Goal: Contribute content: Contribute content

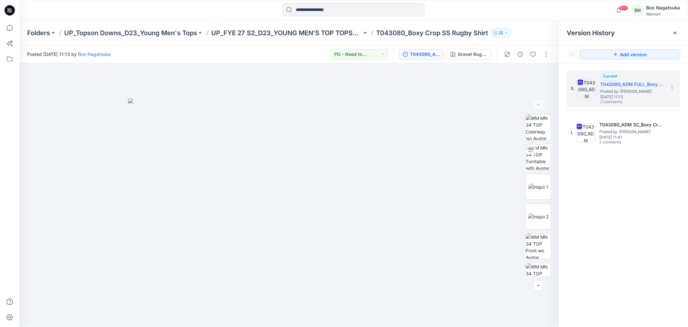
click at [634, 269] on div "3. Current T043080_ADM FULL_Boxy Crop SS Rugby Shirt Posted by: Boo Nagatsuka F…" at bounding box center [623, 199] width 129 height 273
click at [10, 26] on icon at bounding box center [10, 28] width 14 height 14
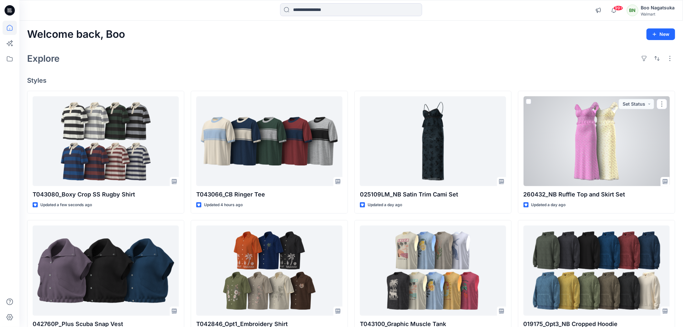
drag, startPoint x: 588, startPoint y: 167, endPoint x: 551, endPoint y: 181, distance: 40.2
click at [588, 167] on div at bounding box center [596, 141] width 146 height 90
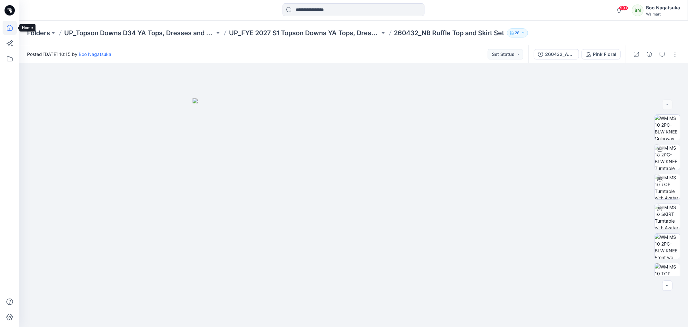
click at [11, 27] on icon at bounding box center [10, 28] width 14 height 14
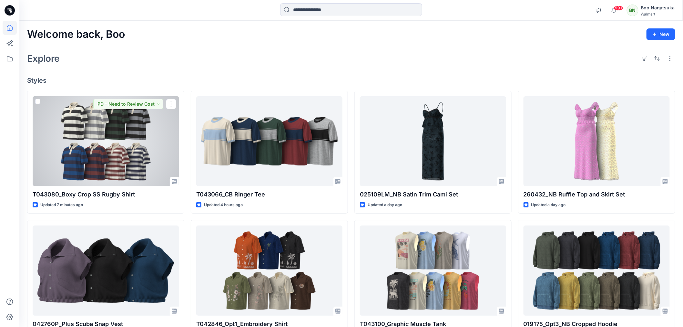
click at [145, 151] on div at bounding box center [106, 141] width 146 height 90
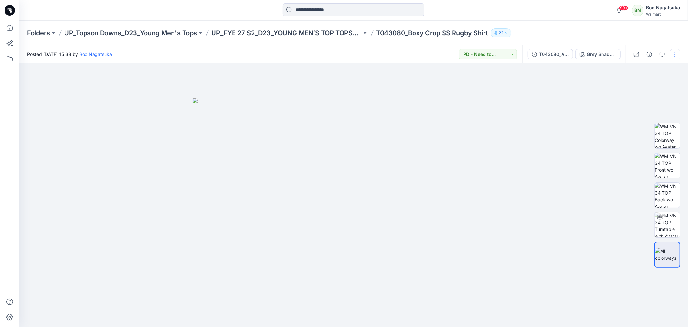
click at [675, 52] on button "button" at bounding box center [675, 54] width 10 height 10
click at [634, 84] on p "Edit" at bounding box center [634, 87] width 8 height 7
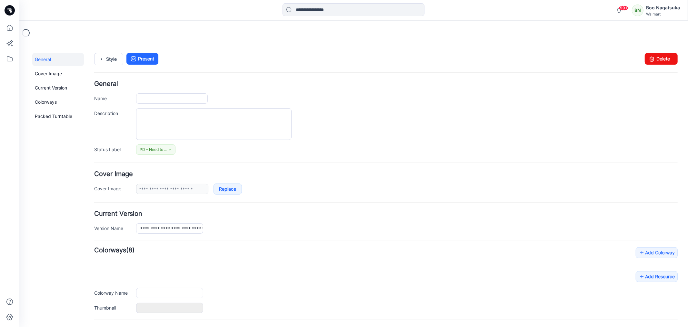
type input "**********"
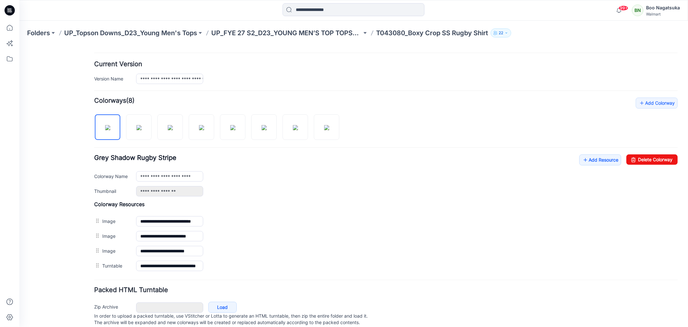
scroll to position [171, 0]
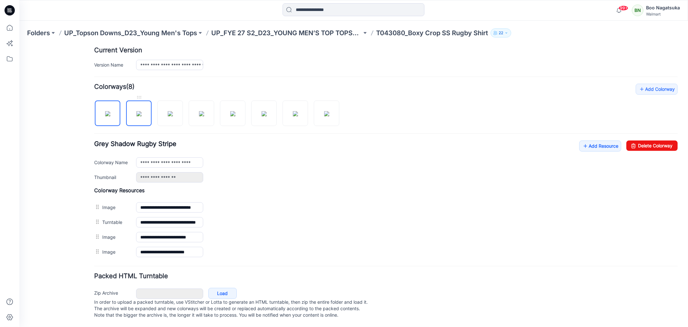
drag, startPoint x: 138, startPoint y: 108, endPoint x: 137, endPoint y: 116, distance: 8.5
click at [138, 111] on img at bounding box center [138, 113] width 5 height 5
click at [167, 112] on img at bounding box center [169, 113] width 5 height 5
click at [204, 111] on img at bounding box center [201, 113] width 5 height 5
click at [235, 112] on img at bounding box center [232, 113] width 5 height 5
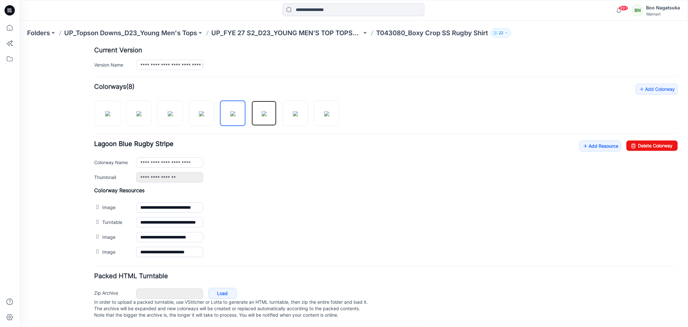
drag, startPoint x: 268, startPoint y: 112, endPoint x: 253, endPoint y: 126, distance: 21.0
click at [267, 112] on img at bounding box center [263, 113] width 5 height 5
drag, startPoint x: 293, startPoint y: 107, endPoint x: 289, endPoint y: 111, distance: 5.7
click at [293, 111] on img at bounding box center [295, 113] width 5 height 5
drag, startPoint x: 319, startPoint y: 110, endPoint x: 315, endPoint y: 113, distance: 4.8
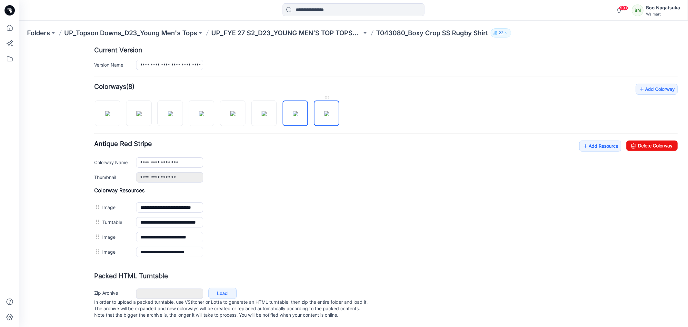
click at [324, 111] on img at bounding box center [326, 113] width 5 height 5
click at [60, 268] on div "General Cover Image Current Version Colorways Packed Turntable" at bounding box center [58, 107] width 52 height 437
click at [589, 140] on link "Add Resource" at bounding box center [600, 145] width 42 height 11
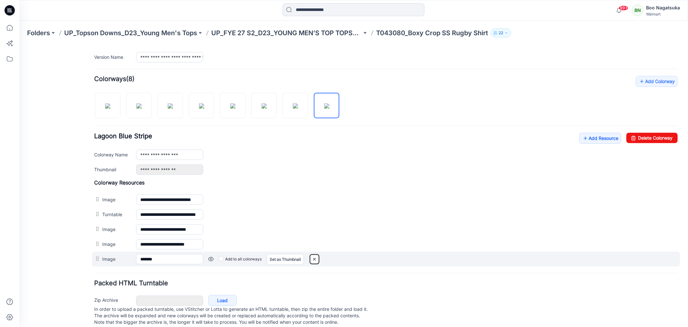
click at [19, 45] on img at bounding box center [19, 45] width 0 height 0
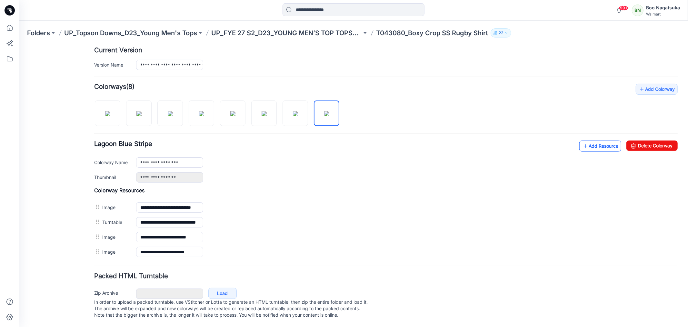
click at [595, 140] on link "Add Resource" at bounding box center [600, 145] width 42 height 11
click at [591, 140] on link "Add Resource" at bounding box center [600, 145] width 42 height 11
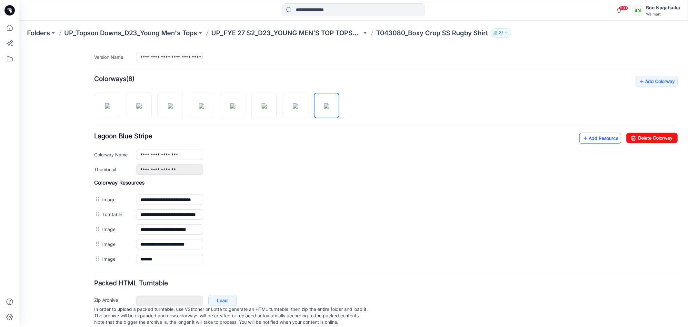
click at [582, 139] on icon at bounding box center [585, 138] width 6 height 10
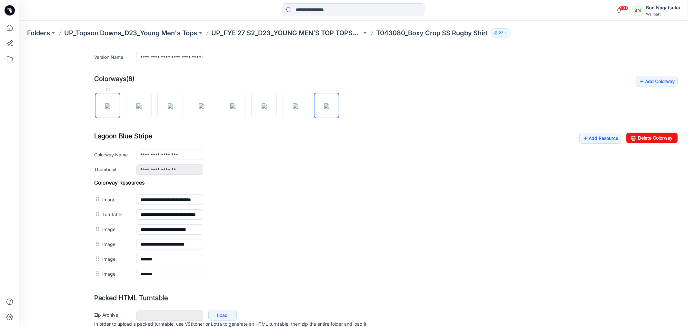
click at [107, 108] on img at bounding box center [107, 105] width 5 height 5
click at [141, 108] on img at bounding box center [138, 105] width 5 height 5
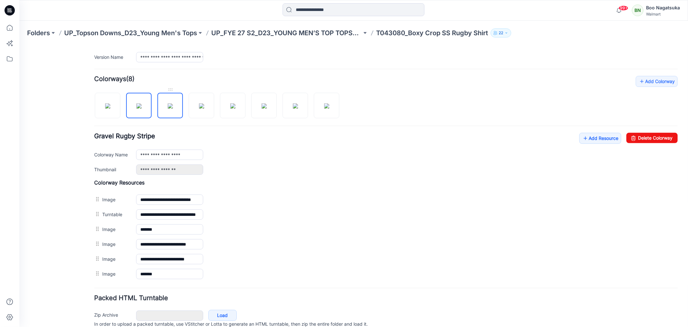
click at [173, 108] on img at bounding box center [169, 105] width 5 height 5
click at [199, 108] on img at bounding box center [201, 105] width 5 height 5
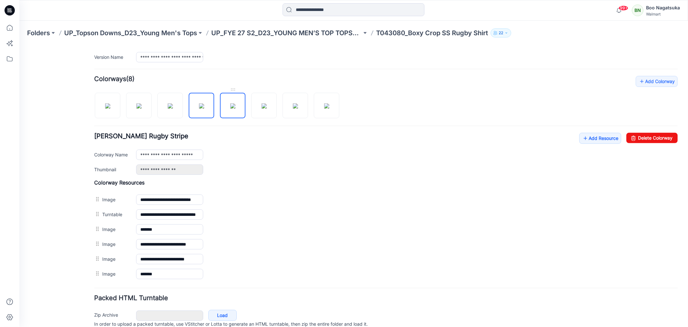
click at [235, 108] on img at bounding box center [232, 105] width 5 height 5
click at [267, 108] on img at bounding box center [263, 105] width 5 height 5
drag, startPoint x: 294, startPoint y: 110, endPoint x: 289, endPoint y: 114, distance: 6.4
click at [293, 108] on img at bounding box center [295, 105] width 5 height 5
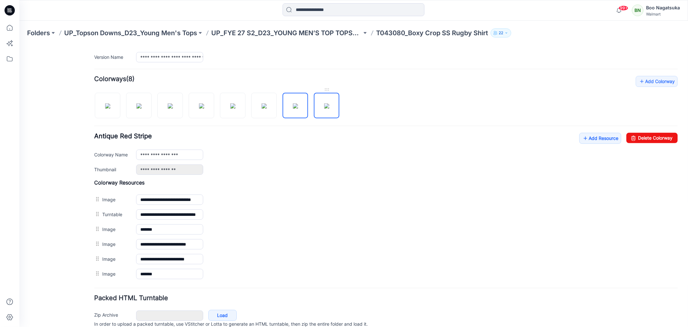
click at [327, 108] on img at bounding box center [326, 105] width 5 height 5
click at [110, 108] on img at bounding box center [107, 105] width 5 height 5
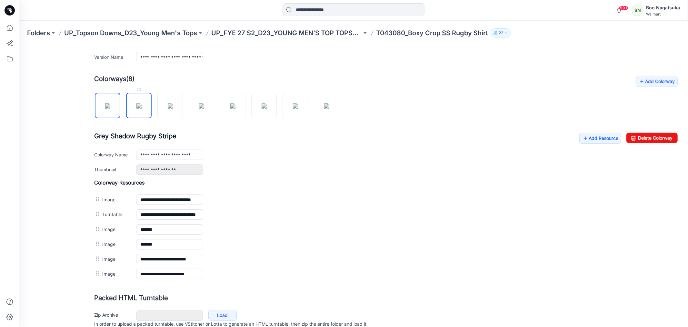
click at [141, 108] on img at bounding box center [138, 105] width 5 height 5
drag, startPoint x: 171, startPoint y: 107, endPoint x: 171, endPoint y: 114, distance: 6.8
click at [171, 108] on img at bounding box center [169, 105] width 5 height 5
click at [199, 107] on img at bounding box center [201, 105] width 5 height 5
click at [230, 105] on img at bounding box center [232, 105] width 5 height 5
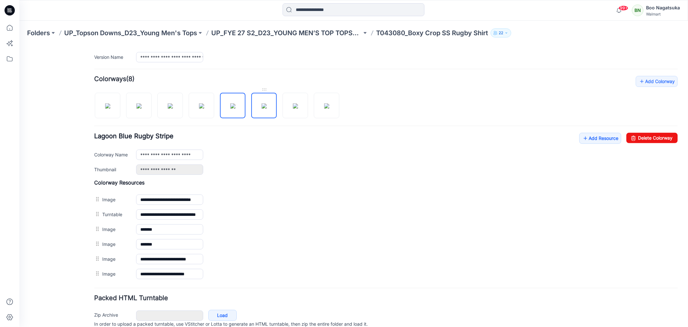
click at [266, 108] on img at bounding box center [263, 105] width 5 height 5
click at [293, 108] on img at bounding box center [295, 105] width 5 height 5
drag, startPoint x: 327, startPoint y: 108, endPoint x: 324, endPoint y: 115, distance: 7.7
click at [327, 108] on img at bounding box center [326, 105] width 5 height 5
click at [110, 107] on img at bounding box center [107, 105] width 5 height 5
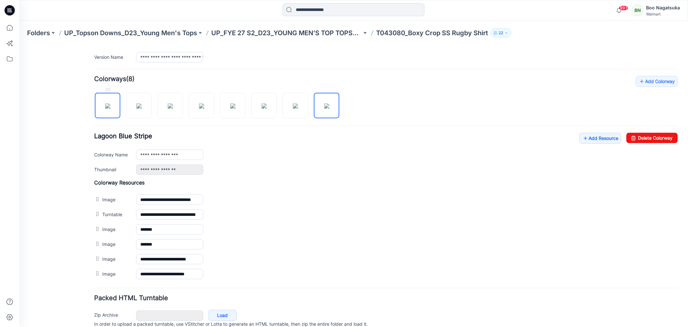
type input "**********"
click at [594, 141] on link "Add Resource" at bounding box center [600, 137] width 42 height 11
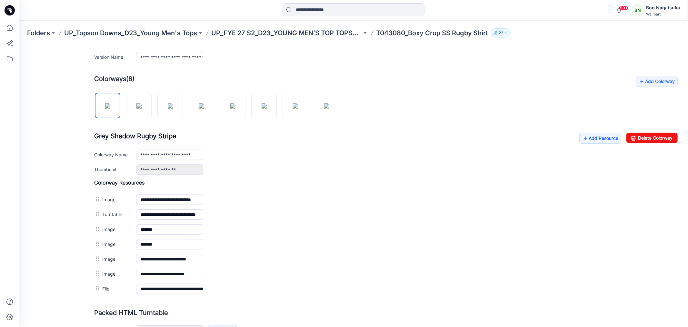
scroll to position [0, 0]
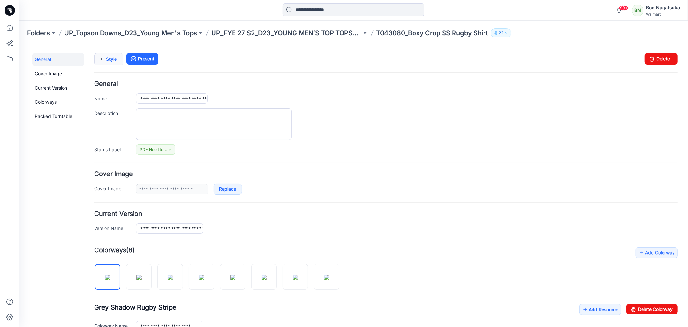
click at [110, 57] on link "Style" at bounding box center [108, 59] width 29 height 12
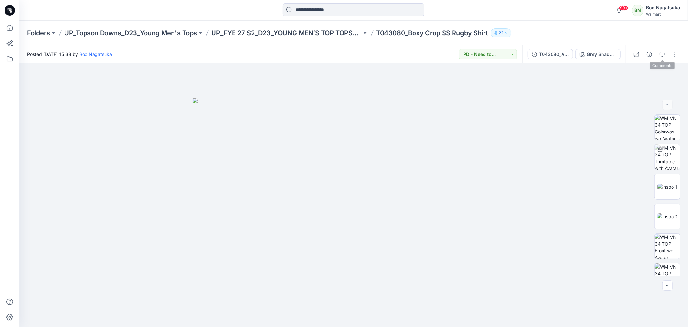
click at [665, 52] on icon "button" at bounding box center [662, 54] width 5 height 5
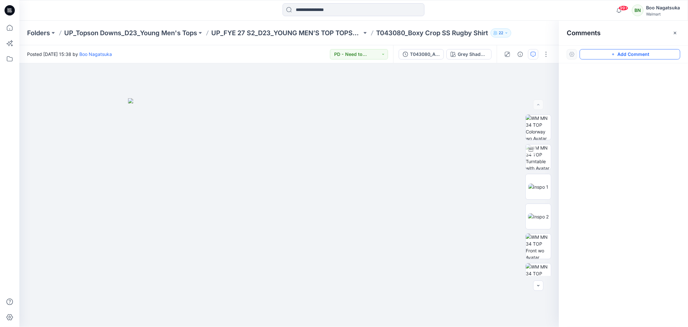
click at [631, 51] on button "Add Comment" at bounding box center [630, 54] width 101 height 10
click at [226, 125] on div "1" at bounding box center [289, 194] width 540 height 263
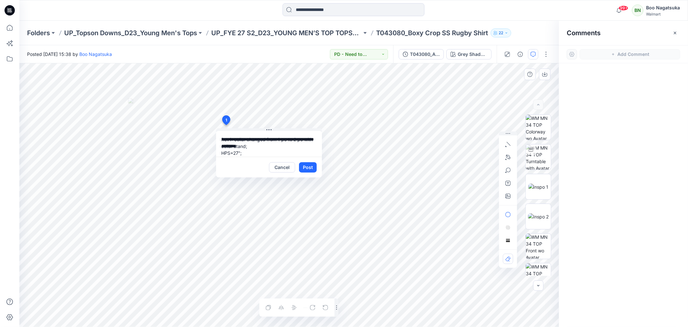
scroll to position [5, 0]
type textarea "**********"
click at [310, 167] on button "Post" at bounding box center [308, 167] width 18 height 10
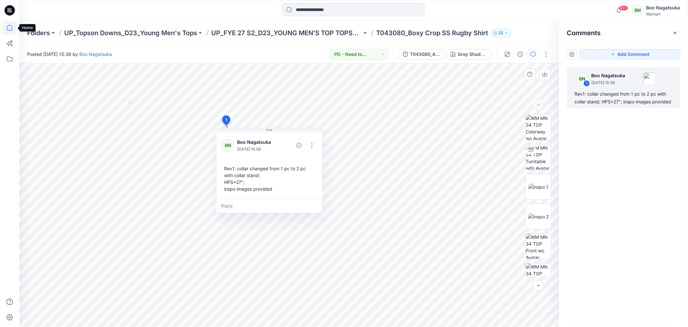
click at [10, 26] on icon at bounding box center [10, 28] width 14 height 14
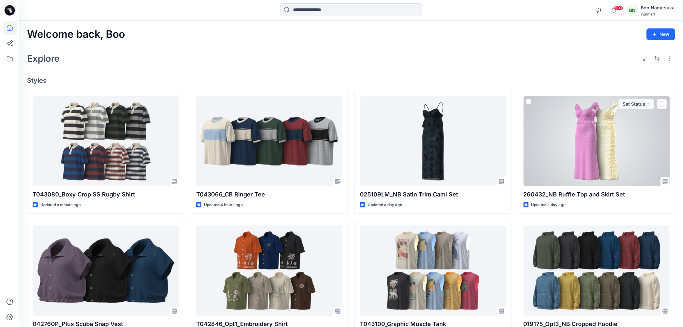
drag, startPoint x: 599, startPoint y: 149, endPoint x: 601, endPoint y: 152, distance: 3.8
click at [599, 149] on div at bounding box center [596, 141] width 146 height 90
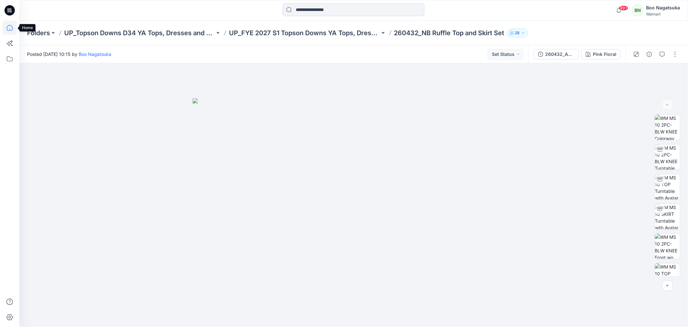
click at [10, 26] on icon at bounding box center [10, 28] width 14 height 14
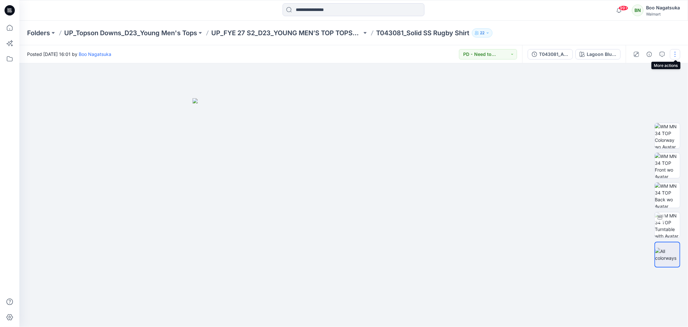
click at [675, 52] on button "button" at bounding box center [675, 54] width 10 height 10
click at [636, 86] on p "Edit" at bounding box center [634, 87] width 8 height 7
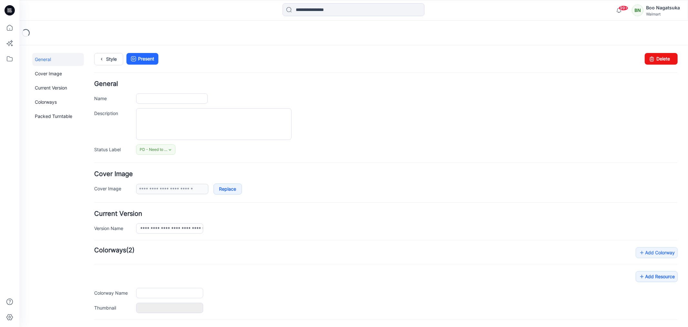
type input "**********"
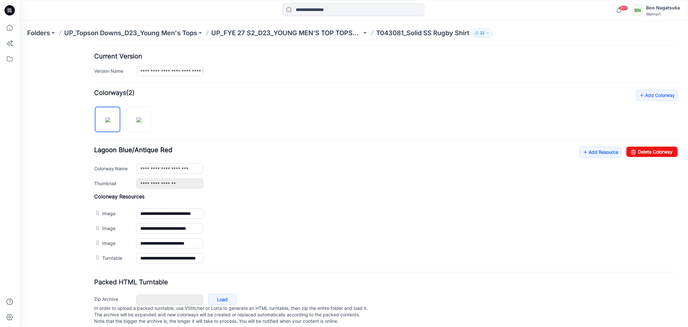
scroll to position [171, 0]
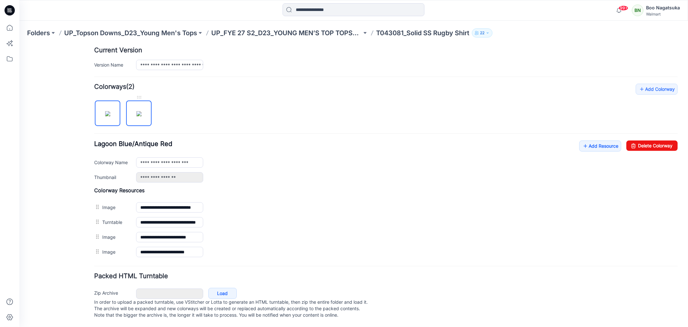
click at [137, 111] on img at bounding box center [138, 113] width 5 height 5
click at [59, 285] on div "General Cover Image Current Version Colorways Packed Turntable" at bounding box center [58, 107] width 52 height 437
click at [593, 140] on link "Add Resource" at bounding box center [600, 145] width 42 height 11
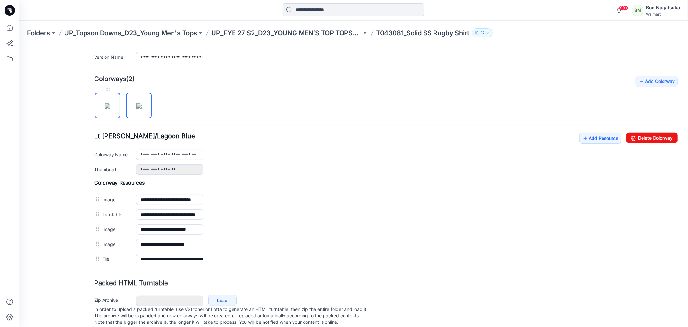
click at [108, 105] on img at bounding box center [107, 105] width 5 height 5
type input "**********"
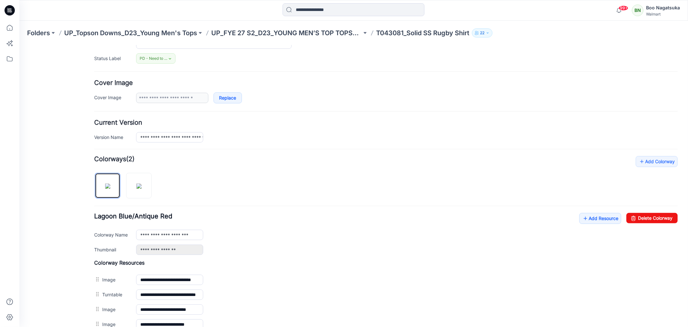
scroll to position [0, 0]
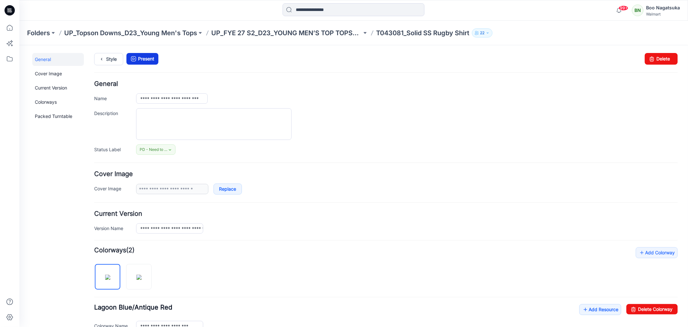
click at [144, 58] on link "Present" at bounding box center [142, 59] width 32 height 12
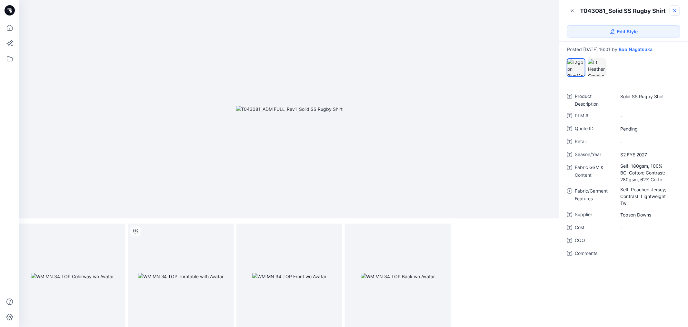
click at [676, 10] on icon at bounding box center [675, 10] width 3 height 3
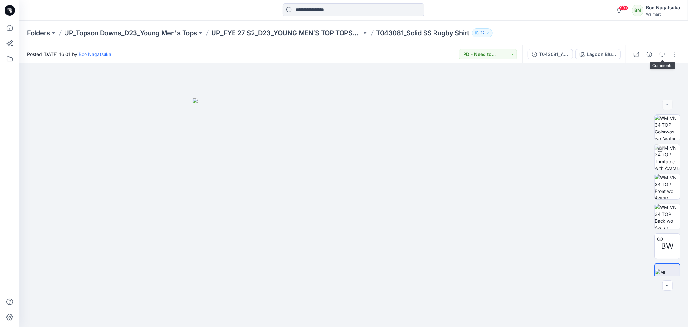
click at [662, 54] on icon "button" at bounding box center [662, 54] width 5 height 5
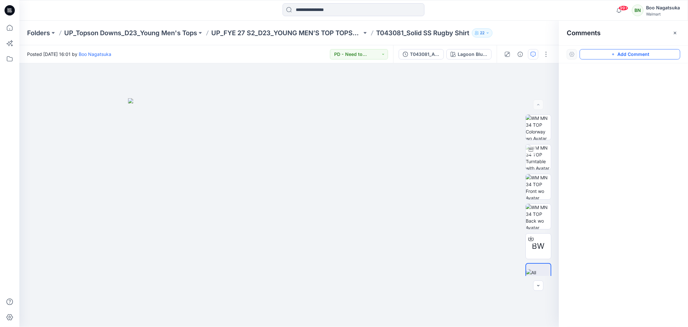
click at [659, 56] on button "Add Comment" at bounding box center [630, 54] width 101 height 10
click at [262, 136] on div "1" at bounding box center [289, 194] width 540 height 263
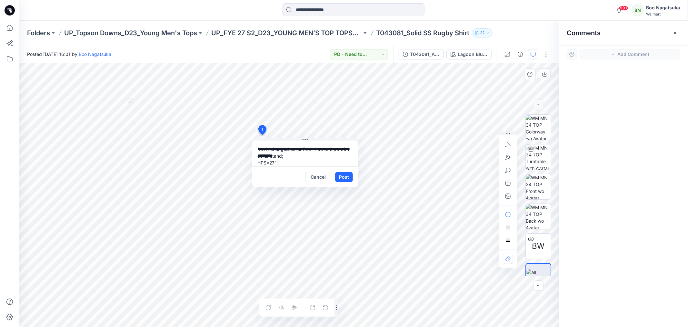
scroll to position [5, 0]
type textarea "**********"
click at [341, 176] on button "Post" at bounding box center [344, 177] width 18 height 10
